Goal: Task Accomplishment & Management: Manage account settings

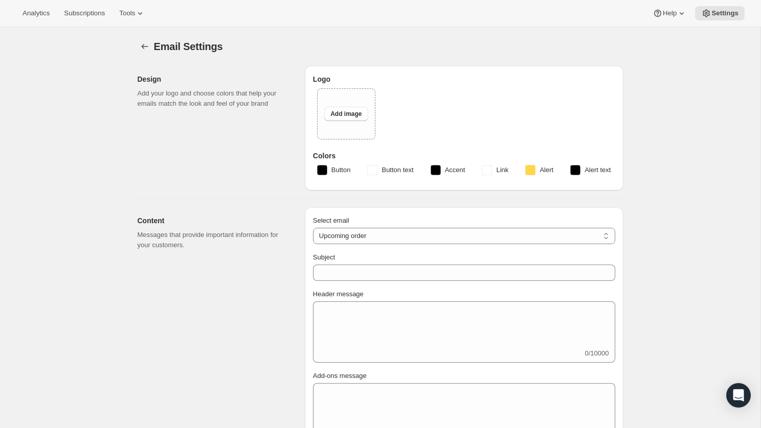
select select "subscriptionMessage"
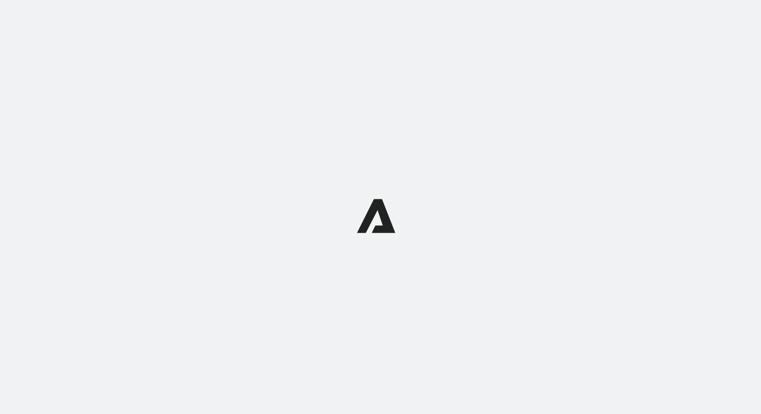
select select "subscriptionMessage"
select select "5"
select select "15"
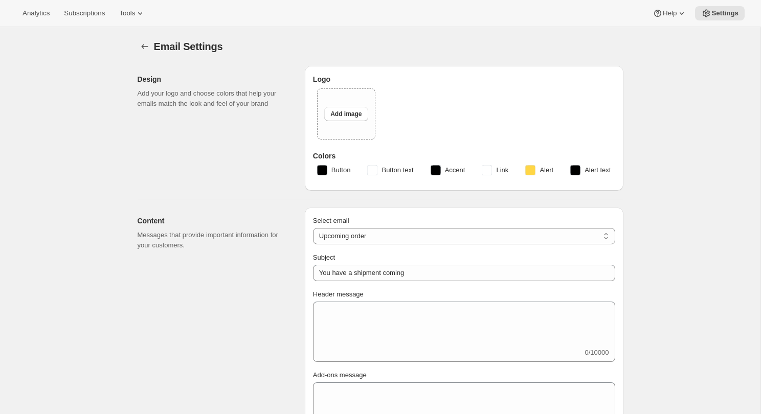
select select "2"
select select "10"
type input "Craggy Range"
checkbox input "false"
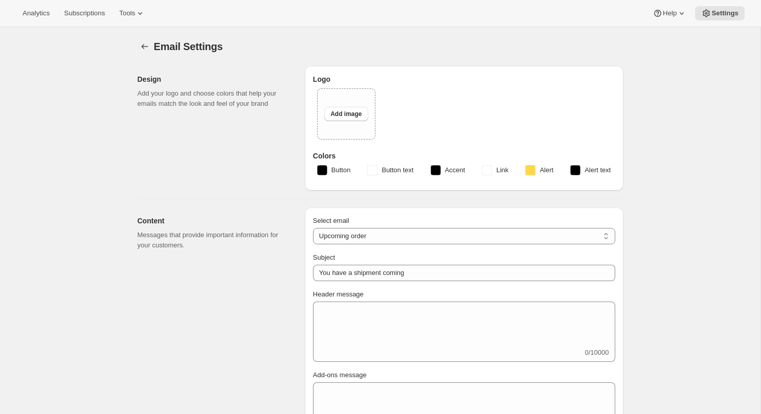
checkbox input "false"
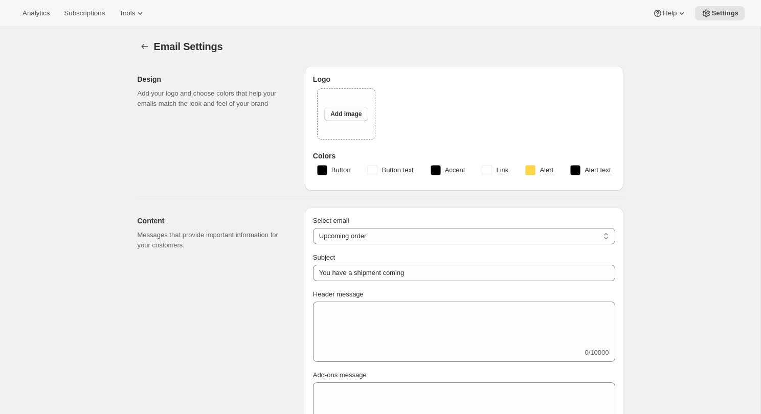
checkbox input "false"
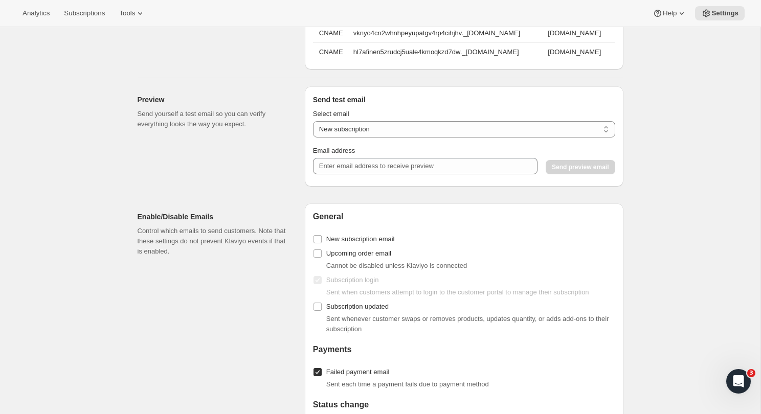
scroll to position [840, 0]
